Goal: Communication & Community: Participate in discussion

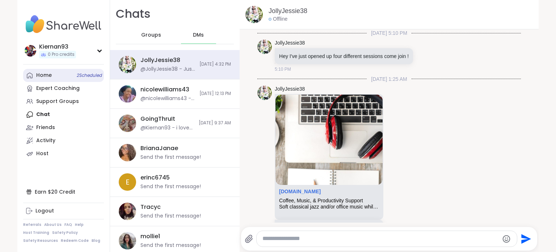
click at [55, 76] on link "Home 2 Scheduled" at bounding box center [63, 75] width 81 height 13
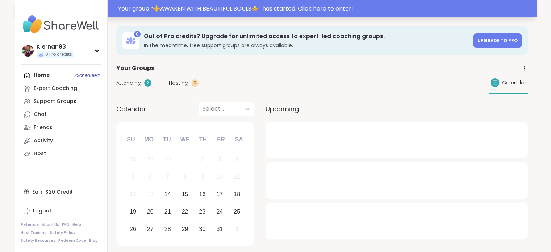
click at [337, 9] on div "Your group “ ⚜️AWAKEN WITH BEAUTIFUL SOULS⚜️ ” has started. Click here to enter!" at bounding box center [325, 8] width 414 height 9
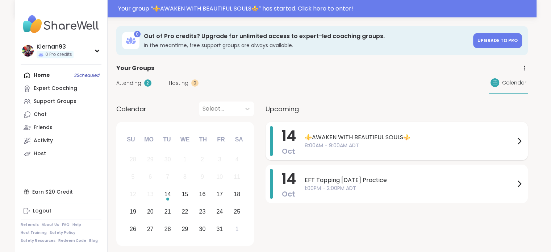
click at [385, 143] on span "8:00AM - 9:00AM ADT" at bounding box center [409, 146] width 210 height 8
click at [373, 136] on span "⚜️AWAKEN WITH BEAUTIFUL SOULS⚜️" at bounding box center [409, 137] width 210 height 9
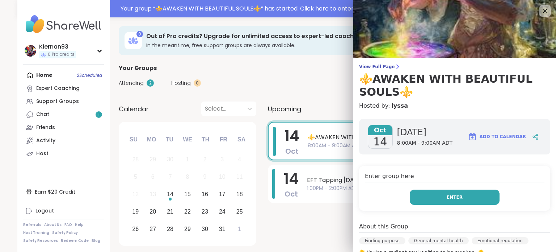
click at [430, 199] on button "Enter" at bounding box center [455, 196] width 90 height 15
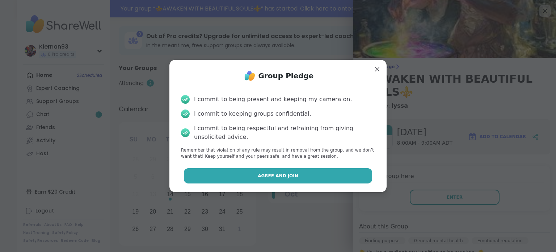
click at [324, 171] on button "Agree and Join" at bounding box center [278, 175] width 189 height 15
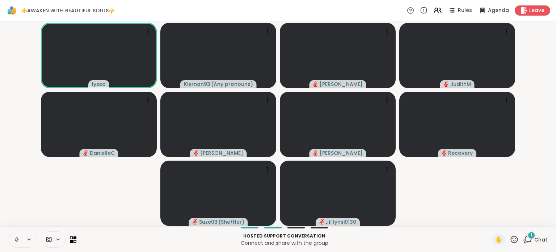
click at [15, 238] on icon at bounding box center [16, 239] width 7 height 7
click at [526, 244] on div "1 Chat" at bounding box center [535, 240] width 24 height 12
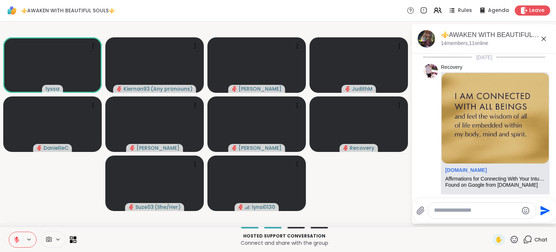
scroll to position [1184, 0]
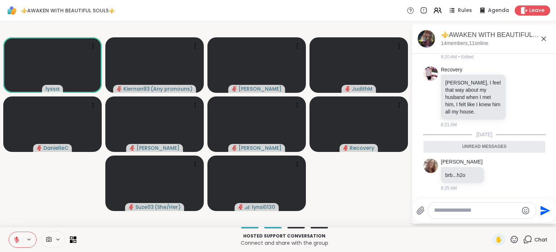
click at [539, 39] on icon at bounding box center [543, 38] width 9 height 9
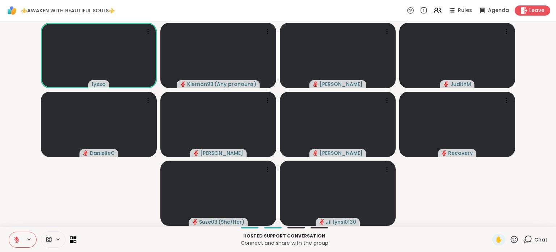
click at [524, 237] on icon at bounding box center [527, 239] width 9 height 9
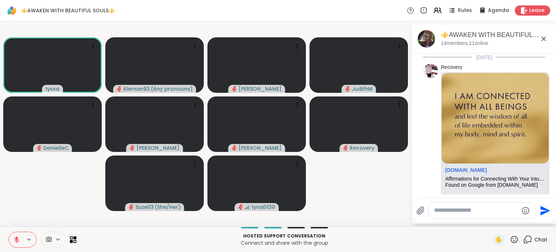
scroll to position [1160, 0]
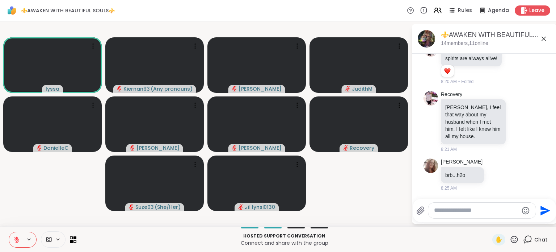
click at [451, 207] on textarea "Type your message" at bounding box center [476, 210] width 84 height 8
type textarea "**********"
click at [490, 210] on textarea "**********" at bounding box center [477, 210] width 84 height 8
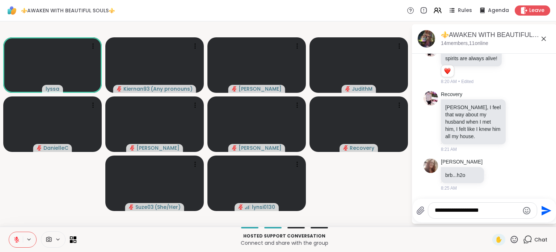
click at [490, 210] on textarea "**********" at bounding box center [477, 210] width 84 height 8
click at [495, 240] on span "✋" at bounding box center [498, 239] width 7 height 9
click at [15, 236] on icon at bounding box center [16, 239] width 7 height 7
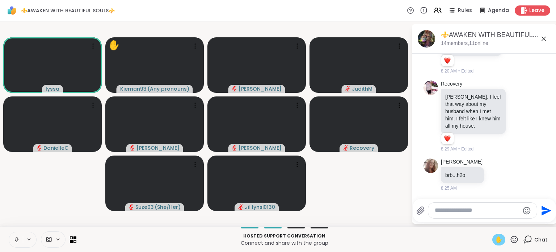
scroll to position [1259, 0]
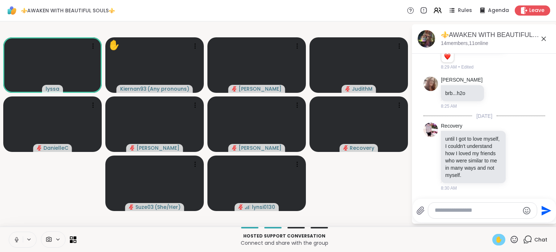
click at [16, 237] on icon at bounding box center [17, 238] width 2 height 3
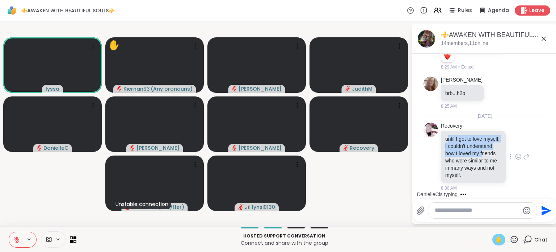
drag, startPoint x: 446, startPoint y: 131, endPoint x: 468, endPoint y: 155, distance: 32.0
click at [468, 155] on p "until I got to love myself, I couldn't understand how I loved my friends who we…" at bounding box center [473, 156] width 56 height 43
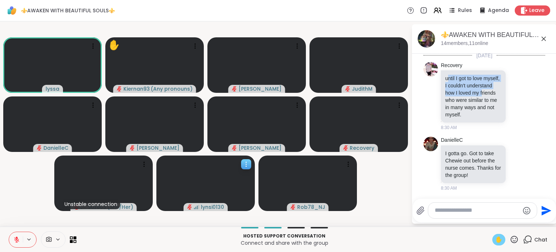
scroll to position [1327, 0]
click at [510, 241] on icon at bounding box center [514, 239] width 9 height 9
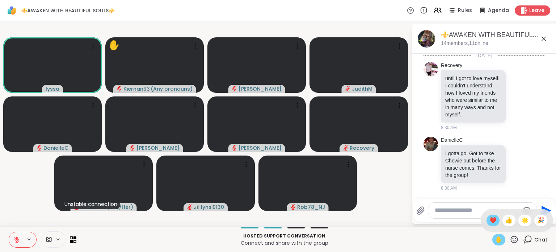
click at [490, 223] on span "❤️" at bounding box center [493, 220] width 7 height 9
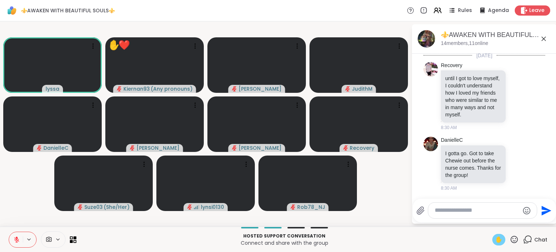
click at [495, 240] on span "✋" at bounding box center [498, 239] width 7 height 9
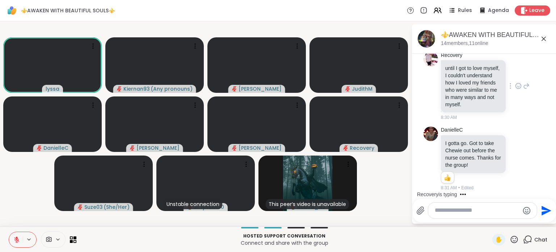
scroll to position [1318, 0]
drag, startPoint x: 446, startPoint y: 72, endPoint x: 461, endPoint y: 86, distance: 20.5
click at [461, 86] on p "until I got to love myself, I couldn't understand how I loved my friends who we…" at bounding box center [473, 85] width 56 height 43
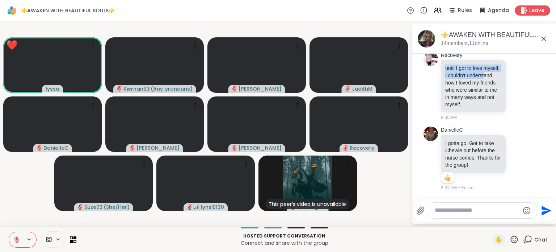
click at [14, 241] on icon at bounding box center [16, 239] width 7 height 7
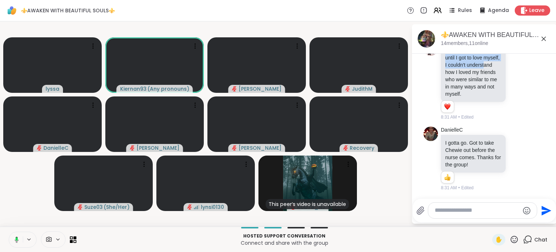
scroll to position [1393, 0]
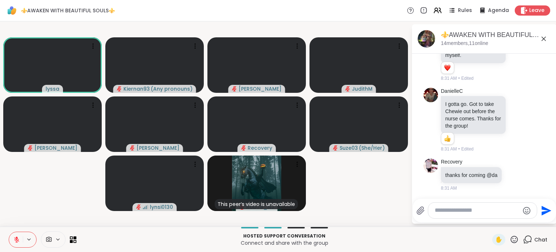
click at [15, 240] on icon at bounding box center [16, 239] width 5 height 5
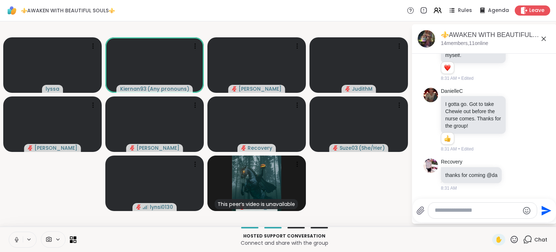
click at [15, 240] on icon at bounding box center [16, 239] width 7 height 7
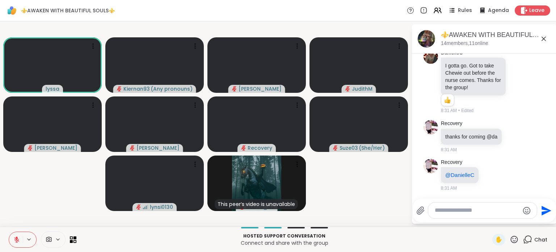
scroll to position [1432, 0]
click at [15, 237] on icon at bounding box center [16, 239] width 7 height 7
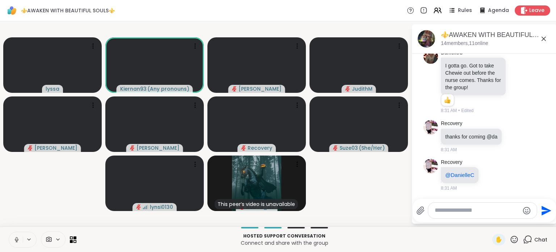
click at [16, 239] on icon at bounding box center [17, 238] width 2 height 3
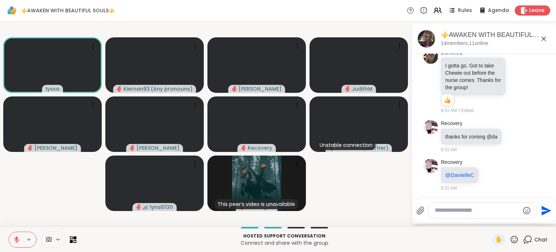
click at [16, 238] on icon at bounding box center [17, 237] width 2 height 3
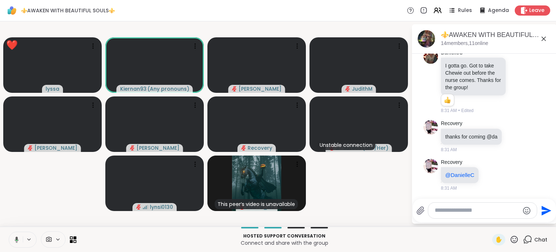
click at [16, 239] on icon at bounding box center [17, 239] width 4 height 6
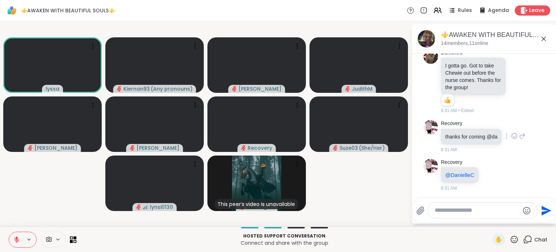
scroll to position [1379, 0]
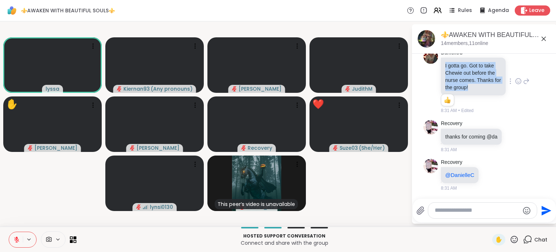
drag, startPoint x: 445, startPoint y: 105, endPoint x: 470, endPoint y: 132, distance: 37.1
click at [470, 91] on p "I gotta go. Got to take Chewie out before the nurse comes. Thanks for the group!" at bounding box center [473, 76] width 56 height 29
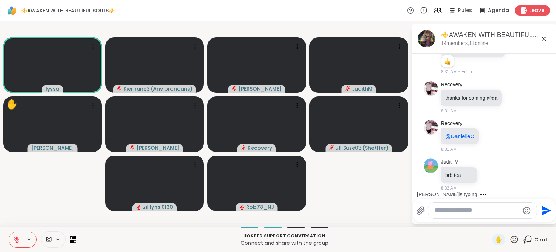
scroll to position [1508, 0]
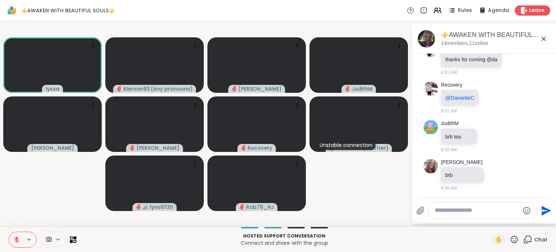
click at [14, 240] on icon at bounding box center [16, 239] width 5 height 5
click at [17, 240] on icon at bounding box center [16, 239] width 7 height 7
click at [14, 241] on icon at bounding box center [16, 239] width 7 height 7
click at [15, 239] on icon at bounding box center [15, 239] width 7 height 7
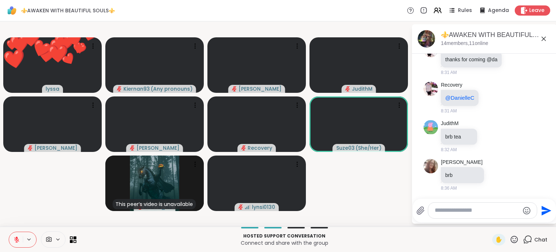
click at [454, 213] on textarea "Type your message" at bounding box center [477, 210] width 84 height 8
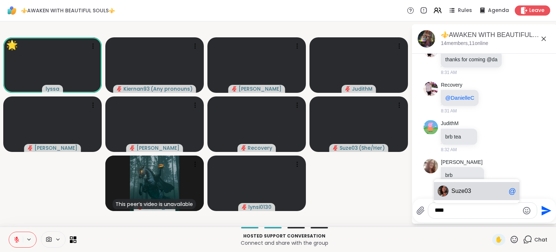
click at [474, 188] on span "Suz e03" at bounding box center [478, 190] width 54 height 7
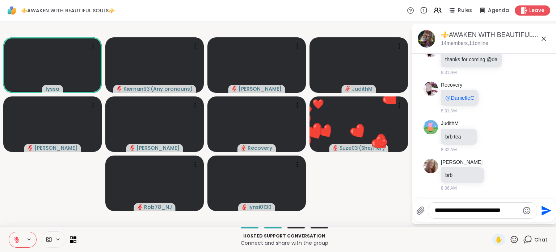
type textarea "**********"
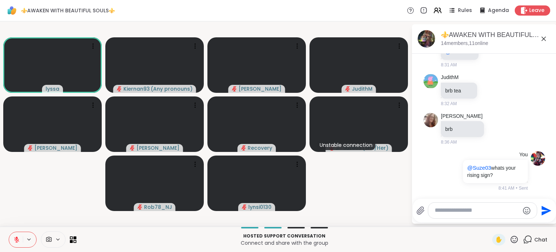
scroll to position [1554, 0]
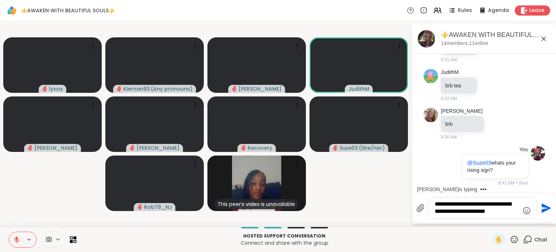
click at [455, 202] on textarea "**********" at bounding box center [477, 207] width 84 height 15
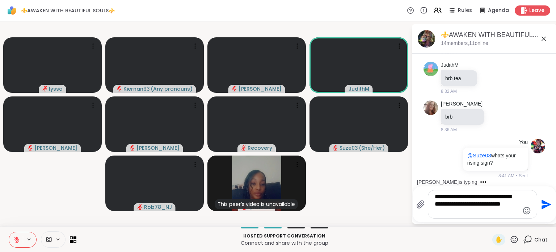
type textarea "**********"
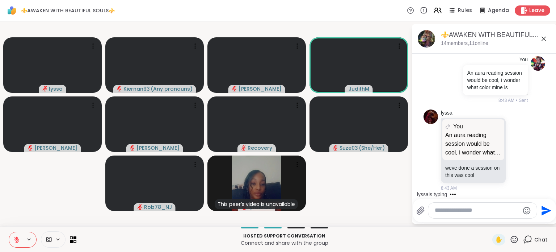
scroll to position [1702, 0]
click at [515, 152] on icon at bounding box center [518, 149] width 7 height 7
click at [511, 143] on button "Select Reaction: Heart" at bounding box center [518, 138] width 14 height 14
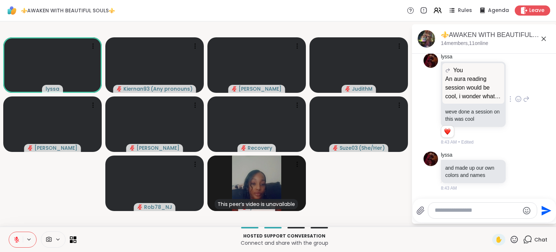
scroll to position [1765, 0]
click at [515, 167] on icon at bounding box center [518, 170] width 7 height 7
click at [515, 157] on div "Select Reaction: Heart" at bounding box center [518, 159] width 7 height 7
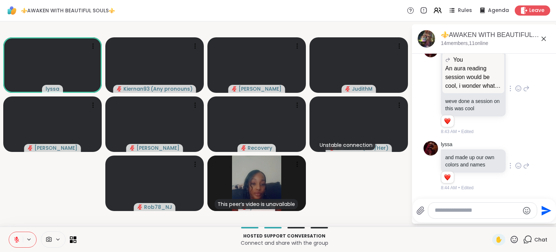
scroll to position [1776, 0]
click at [510, 240] on icon at bounding box center [514, 239] width 9 height 9
click at [521, 222] on span "🌟" at bounding box center [524, 220] width 7 height 9
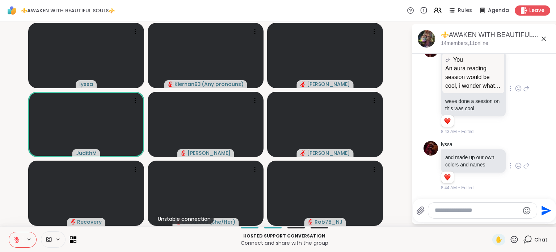
click at [453, 212] on textarea "Type your message" at bounding box center [477, 210] width 84 height 8
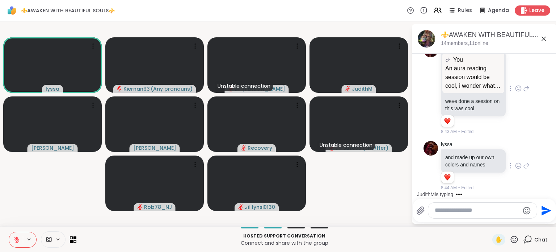
scroll to position [1856, 0]
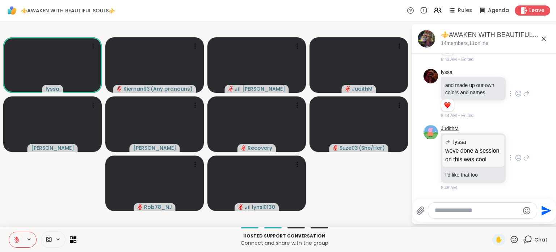
click at [446, 125] on link "JudithM" at bounding box center [450, 128] width 18 height 7
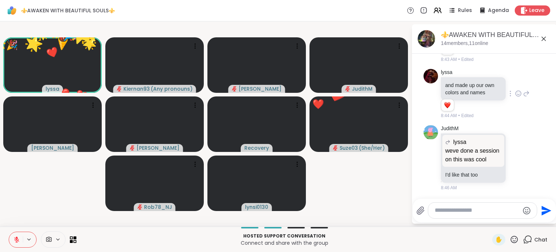
click at [511, 239] on icon at bounding box center [514, 239] width 9 height 9
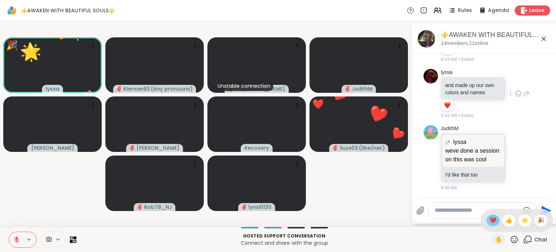
click at [490, 220] on span "❤️" at bounding box center [493, 220] width 7 height 9
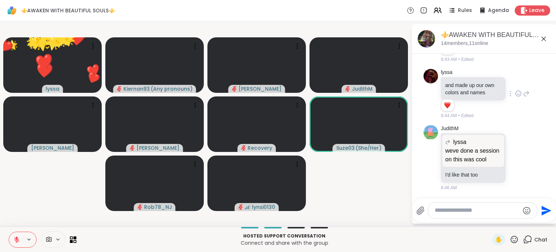
click at [451, 208] on textarea "Type your message" at bounding box center [477, 210] width 84 height 8
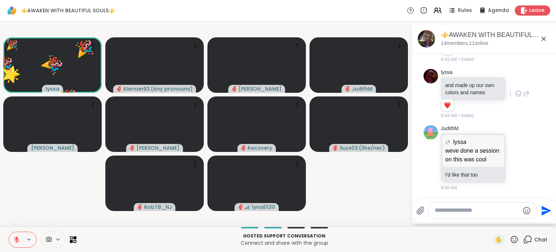
click at [460, 211] on textarea "Type your message" at bounding box center [477, 210] width 84 height 8
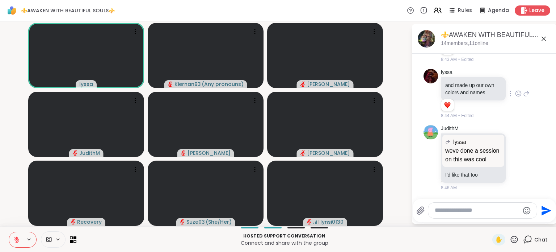
click at [16, 241] on icon at bounding box center [16, 239] width 7 height 7
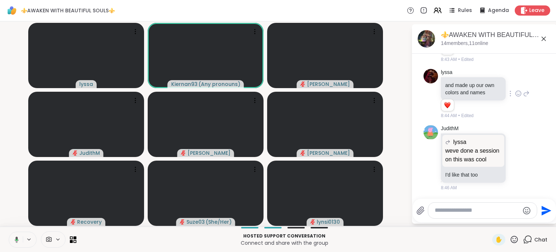
click at [16, 240] on icon at bounding box center [17, 239] width 2 height 1
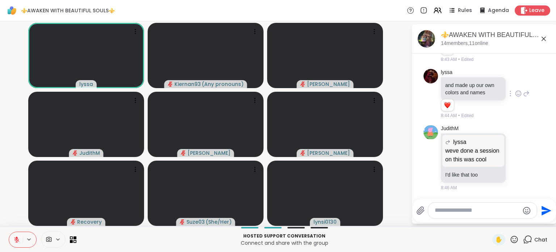
click at [439, 210] on textarea "Type your message" at bounding box center [477, 210] width 84 height 8
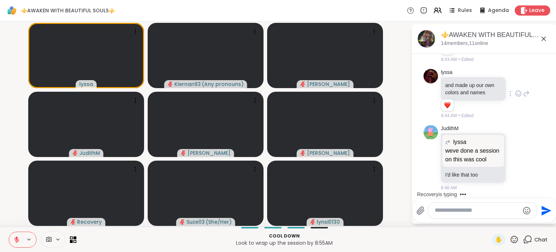
scroll to position [1909, 0]
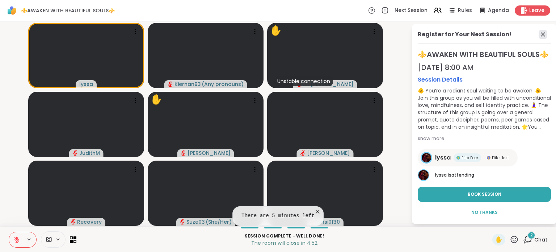
click at [539, 34] on icon at bounding box center [543, 34] width 9 height 9
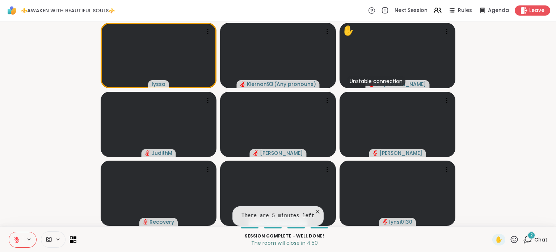
click at [530, 234] on span "2" at bounding box center [531, 235] width 3 height 6
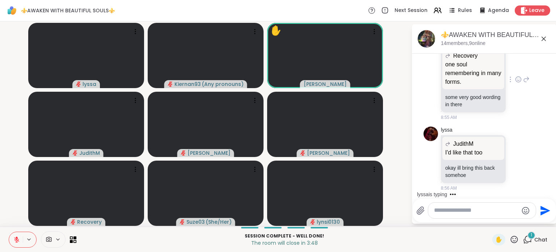
scroll to position [2200, 0]
click at [467, 209] on textarea "Type your message" at bounding box center [476, 210] width 84 height 8
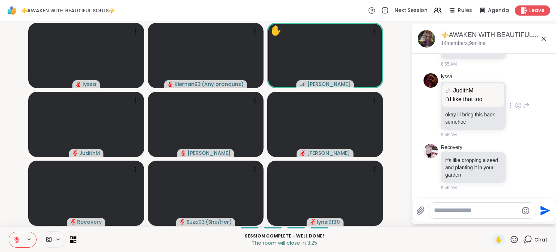
scroll to position [2253, 0]
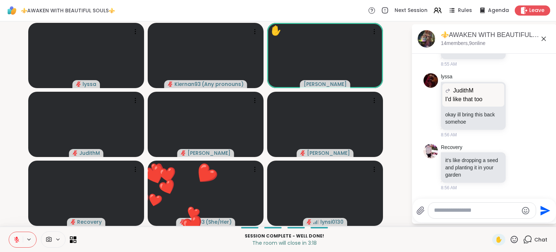
click at [510, 238] on icon at bounding box center [514, 239] width 9 height 9
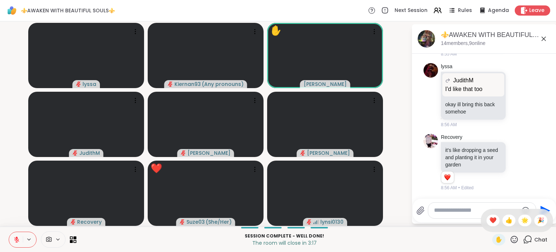
scroll to position [2263, 0]
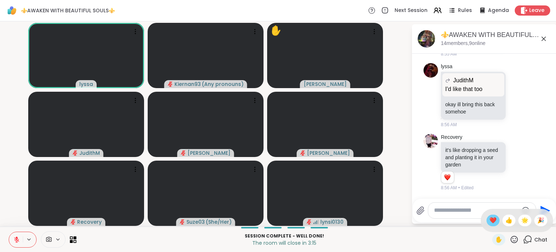
click at [490, 220] on span "❤️" at bounding box center [493, 220] width 7 height 9
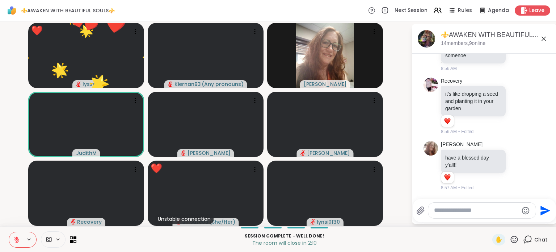
scroll to position [2319, 0]
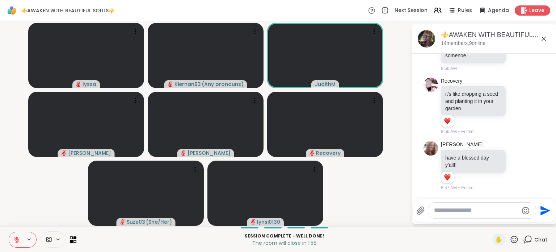
click at [511, 240] on icon at bounding box center [514, 238] width 7 height 7
click at [490, 223] on span "❤️" at bounding box center [493, 220] width 7 height 9
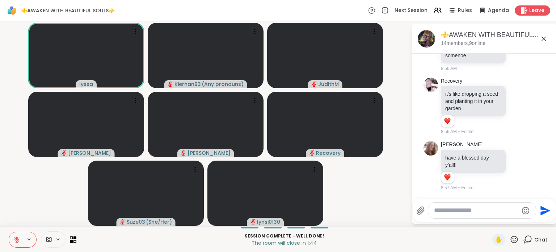
click at [457, 209] on textarea "Type your message" at bounding box center [476, 210] width 84 height 8
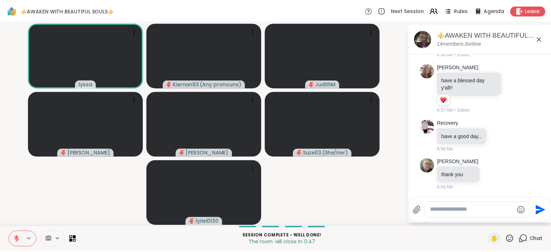
scroll to position [2396, 0]
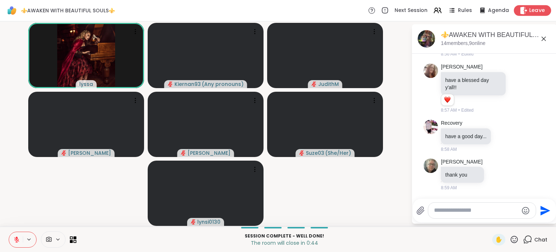
click at [532, 12] on span "Leave" at bounding box center [537, 11] width 16 height 8
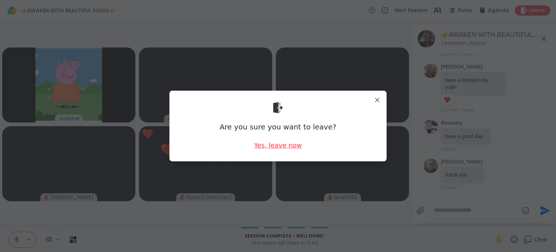
click at [286, 143] on div "Yes, leave now" at bounding box center [278, 144] width 48 height 9
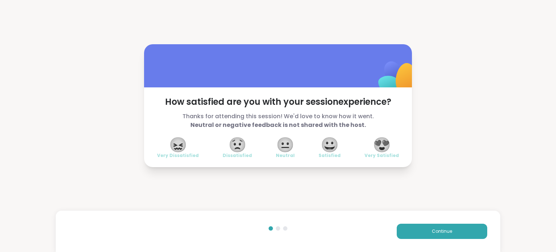
click at [373, 144] on span "😍" at bounding box center [382, 144] width 18 height 13
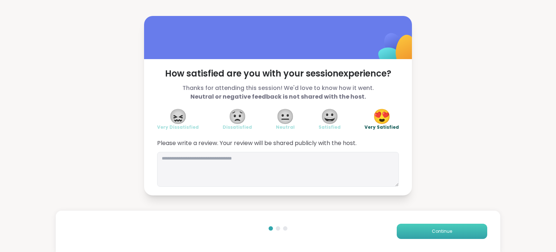
click at [450, 234] on button "Continue" at bounding box center [442, 230] width 91 height 15
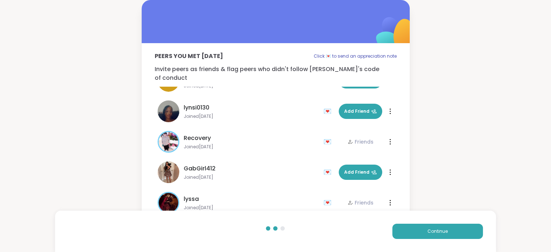
scroll to position [265, 0]
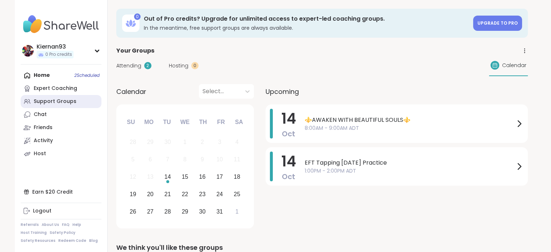
click at [43, 102] on div "Support Groups" at bounding box center [55, 101] width 43 height 7
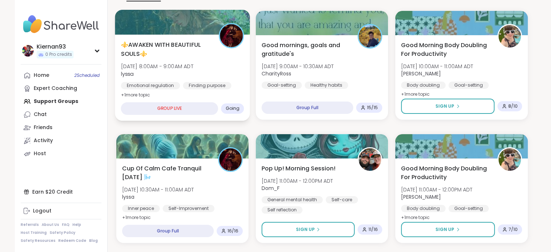
scroll to position [72, 0]
